Goal: Task Accomplishment & Management: Manage account settings

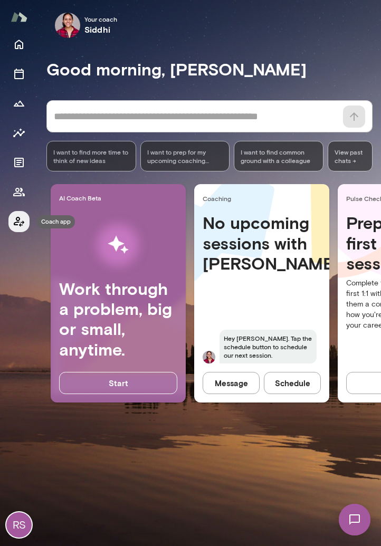
click at [19, 226] on icon "Coach app" at bounding box center [19, 221] width 13 height 13
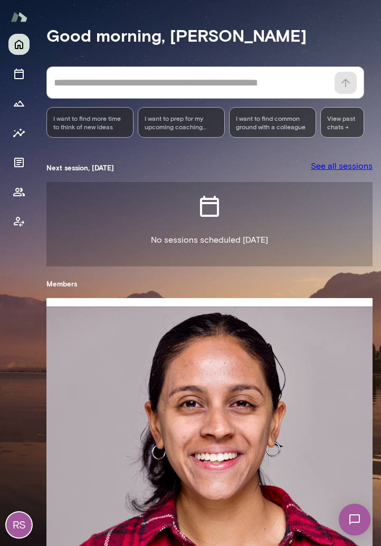
click at [17, 526] on div "RS" at bounding box center [18, 524] width 25 height 25
click at [111, 80] on button "View or edit profile" at bounding box center [97, 74] width 66 height 11
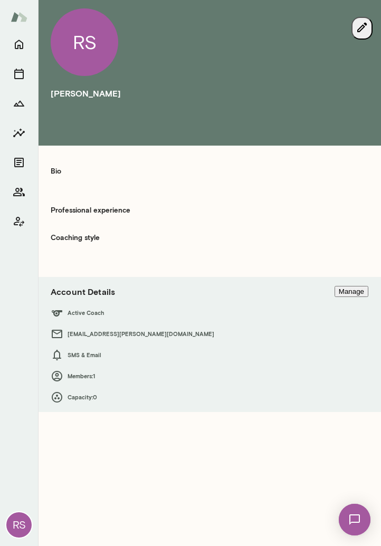
click at [364, 23] on icon "button" at bounding box center [361, 27] width 9 height 9
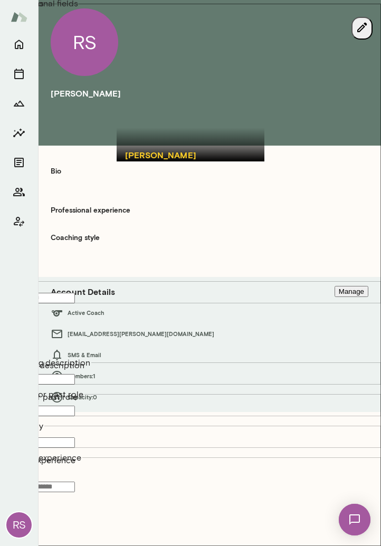
scroll to position [324, 0]
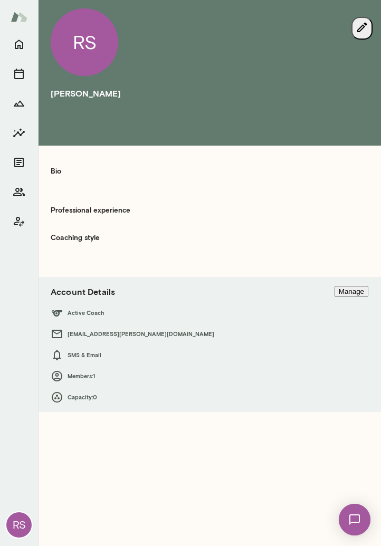
click at [365, 27] on icon "button" at bounding box center [361, 27] width 13 height 13
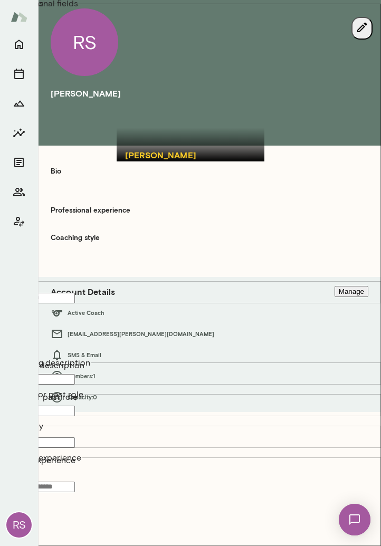
scroll to position [216, 0]
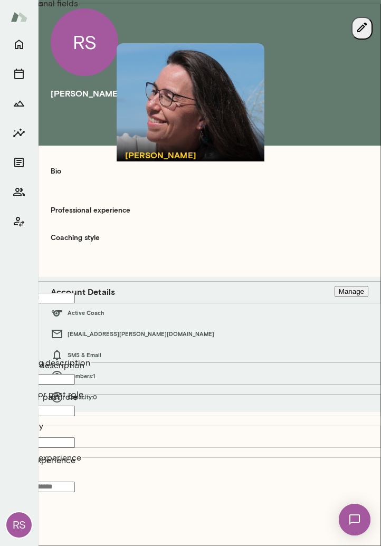
scroll to position [0, 0]
click at [175, 133] on div at bounding box center [191, 102] width 148 height 118
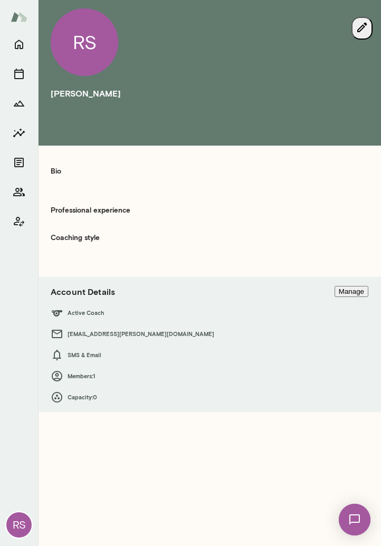
click at [364, 27] on icon "button" at bounding box center [361, 27] width 13 height 13
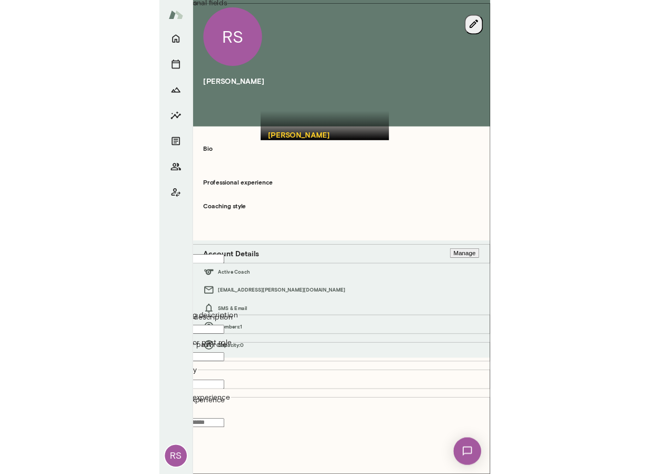
scroll to position [295, 0]
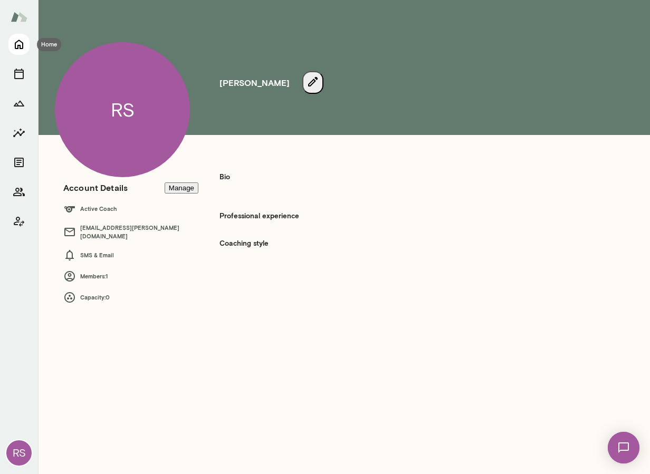
click at [18, 49] on icon "Home" at bounding box center [19, 44] width 13 height 13
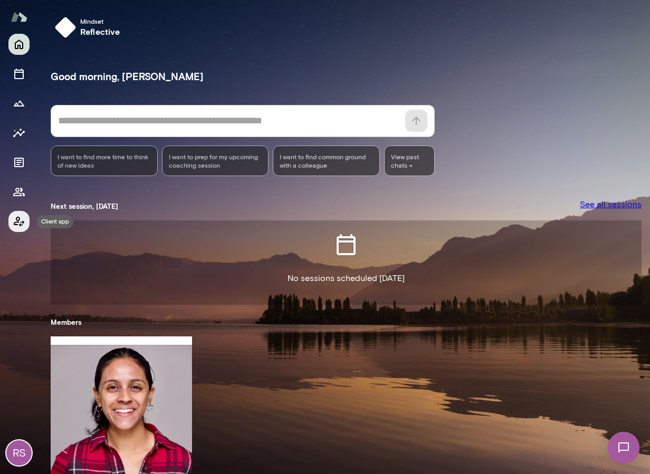
click at [20, 224] on icon "Client app" at bounding box center [19, 222] width 11 height 10
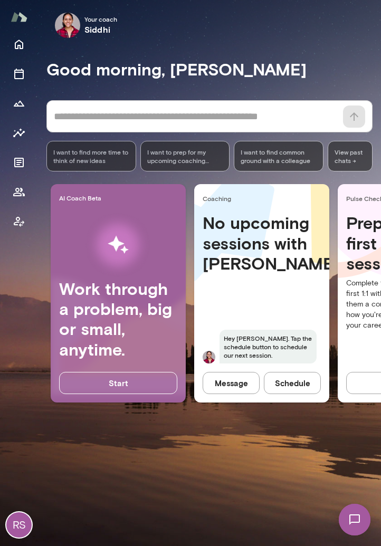
click at [23, 527] on div "RS" at bounding box center [18, 524] width 25 height 25
click at [105, 80] on button "View or edit profile" at bounding box center [97, 74] width 66 height 11
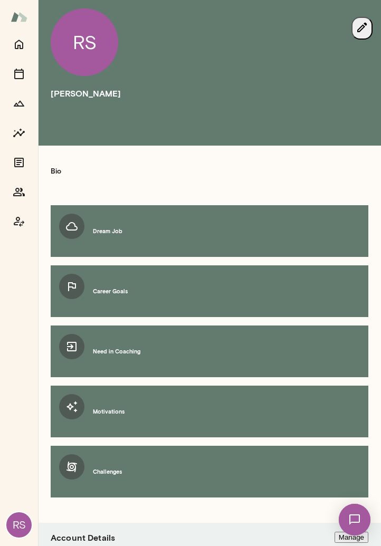
click at [358, 24] on icon "button" at bounding box center [361, 27] width 13 height 13
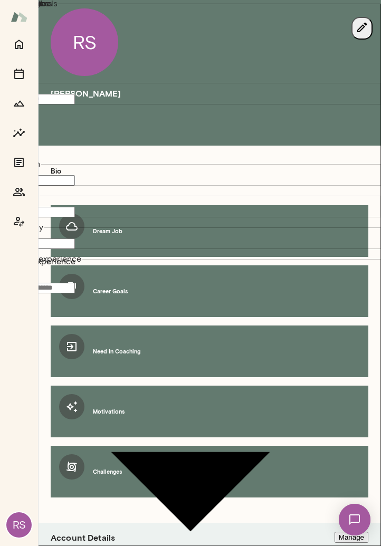
click at [50, 70] on button "Upload photo" at bounding box center [25, 64] width 50 height 11
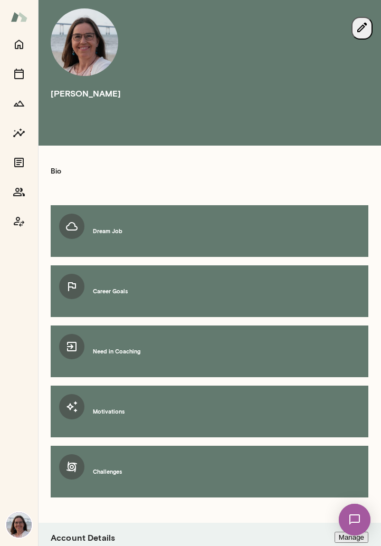
click at [363, 26] on icon "button" at bounding box center [361, 27] width 13 height 13
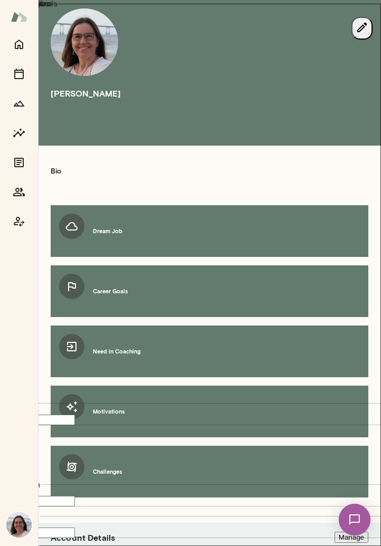
click at [25, 458] on icon "Open" at bounding box center [19, 464] width 13 height 13
click at [74, 293] on li "she/her" at bounding box center [200, 291] width 275 height 13
type input "*******"
click at [75, 496] on input "Location" at bounding box center [37, 501] width 75 height 11
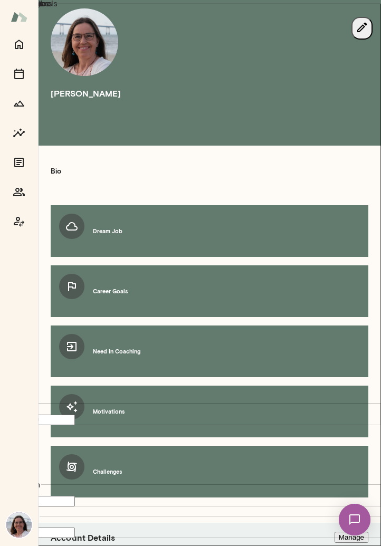
type input "*********"
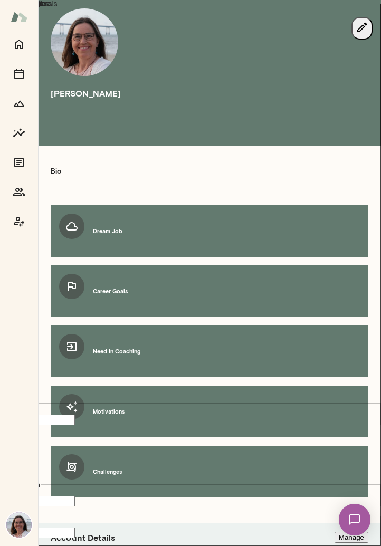
scroll to position [361, 0]
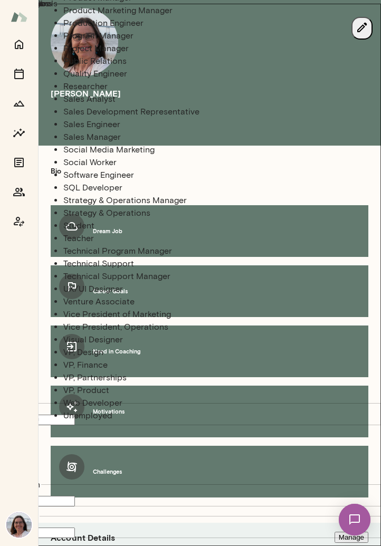
scroll to position [284, 0]
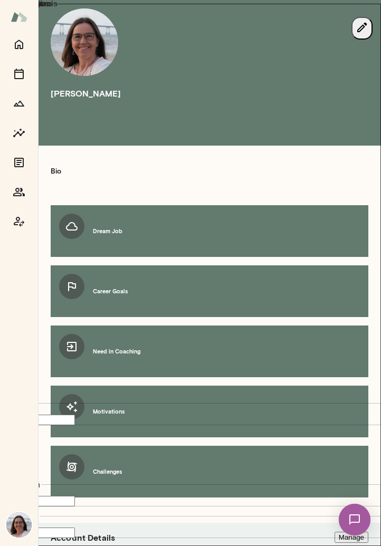
scroll to position [83, 0]
type input "*"
type input "**********"
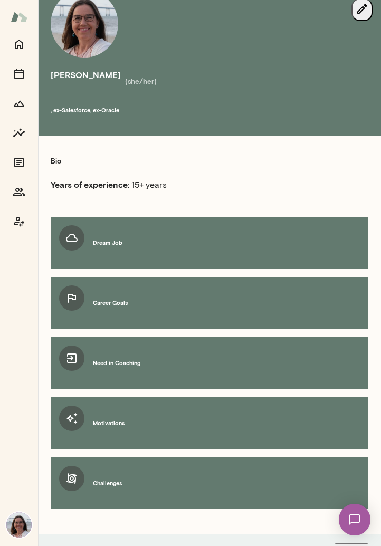
scroll to position [0, 0]
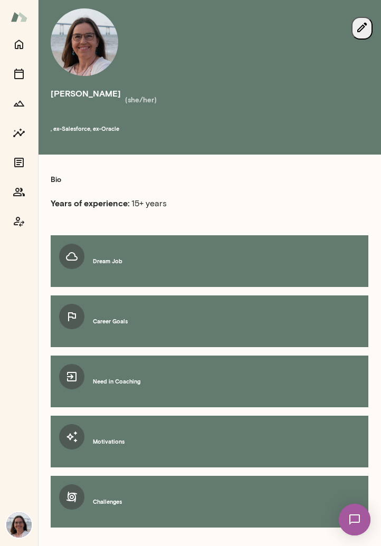
click at [362, 28] on icon "button" at bounding box center [361, 27] width 13 height 13
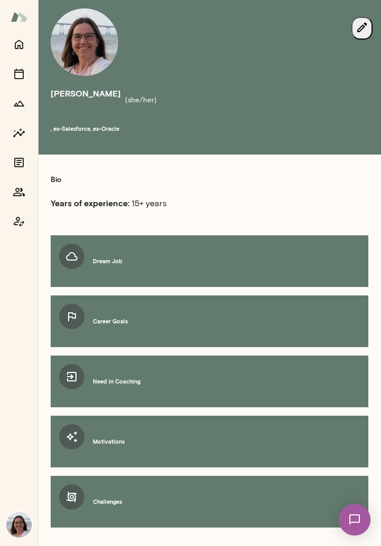
click at [363, 22] on icon "button" at bounding box center [361, 27] width 13 height 13
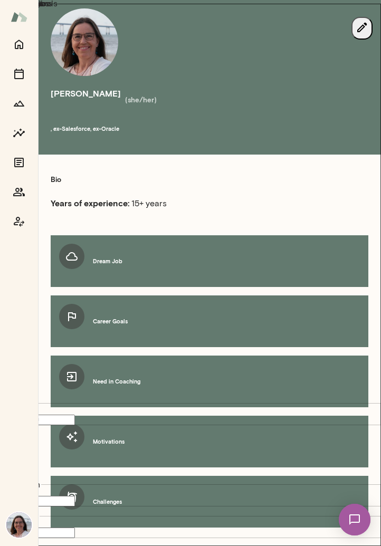
scroll to position [418, 0]
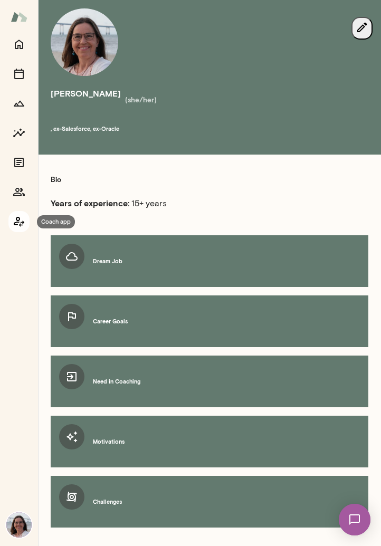
click at [21, 221] on icon "Coach app" at bounding box center [19, 221] width 13 height 13
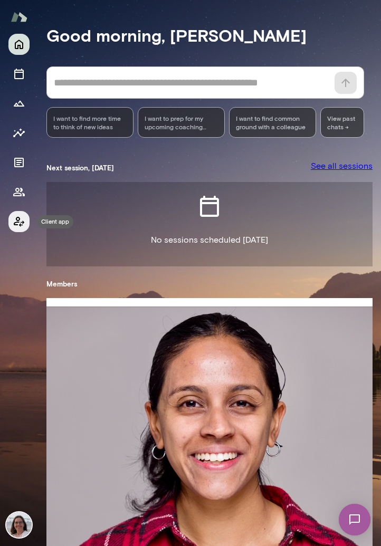
click at [21, 221] on icon "Client app" at bounding box center [19, 221] width 13 height 13
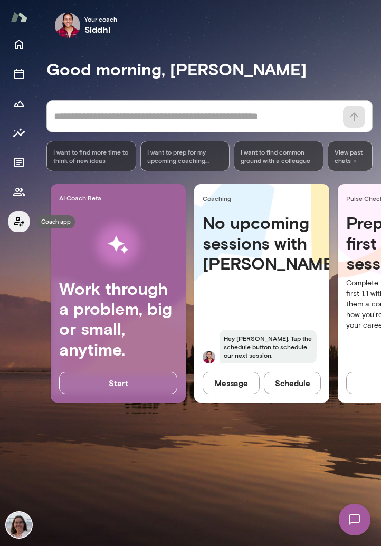
click at [21, 221] on icon "Coach app" at bounding box center [19, 221] width 13 height 13
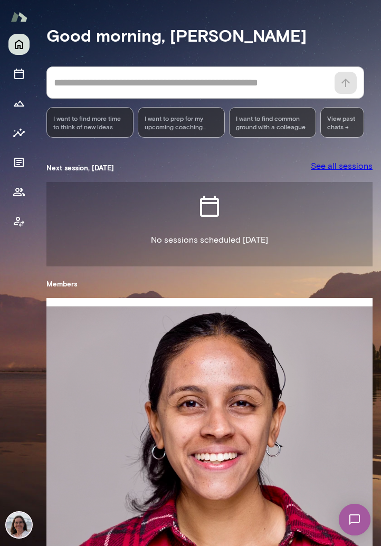
click at [21, 522] on img at bounding box center [18, 524] width 25 height 25
click at [94, 187] on button "View or edit profile" at bounding box center [97, 181] width 66 height 11
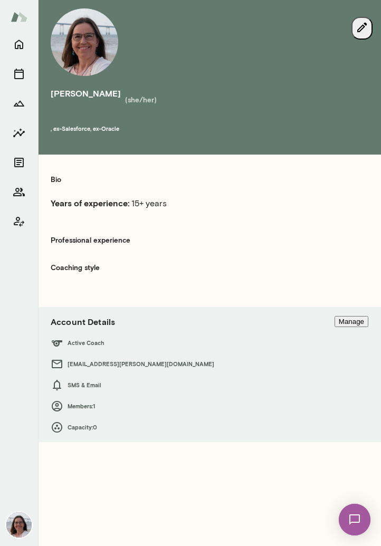
click at [362, 25] on icon "button" at bounding box center [361, 27] width 13 height 13
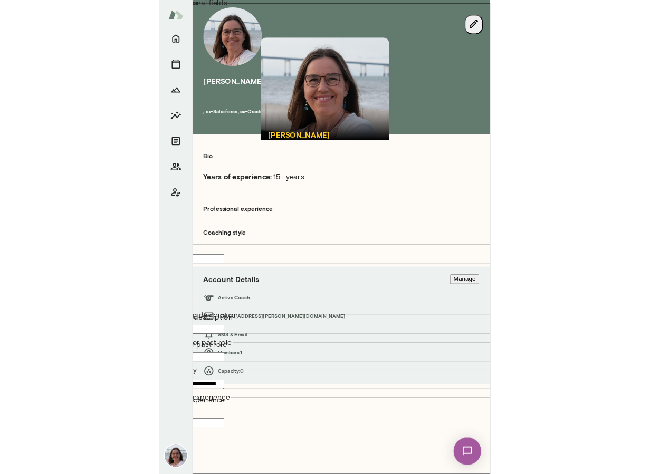
scroll to position [357, 0]
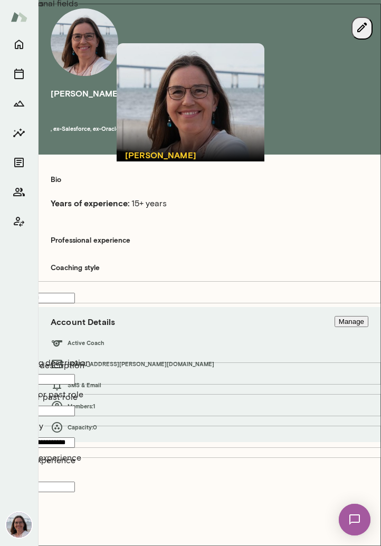
paste input "**********"
type input "**********"
